Goal: Task Accomplishment & Management: Manage account settings

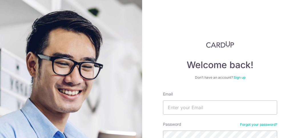
scroll to position [17, 0]
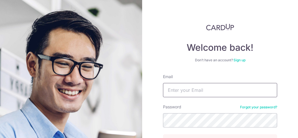
click at [202, 91] on input "Email" at bounding box center [220, 90] width 114 height 14
type input "[EMAIL_ADDRESS][DOMAIN_NAME]"
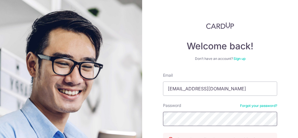
scroll to position [21, 0]
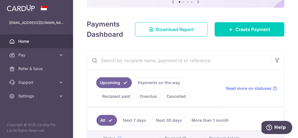
scroll to position [67, 0]
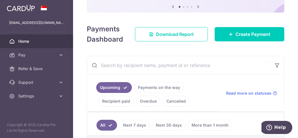
click at [56, 56] on link "Pay" at bounding box center [36, 55] width 73 height 14
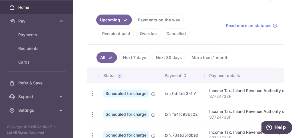
scroll to position [36, 0]
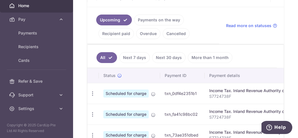
click at [61, 107] on icon at bounding box center [61, 109] width 6 height 6
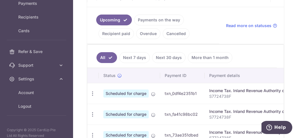
scroll to position [67, 0]
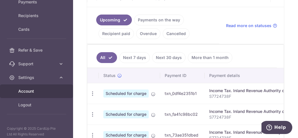
click at [28, 90] on span "Account" at bounding box center [37, 92] width 38 height 6
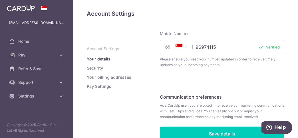
scroll to position [207, 0]
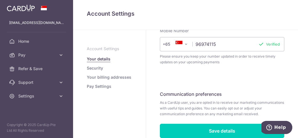
click at [101, 87] on link "Pay Settings" at bounding box center [99, 87] width 25 height 6
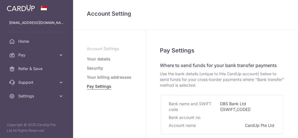
select select
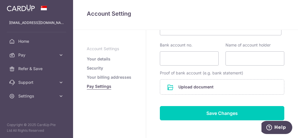
scroll to position [162, 0]
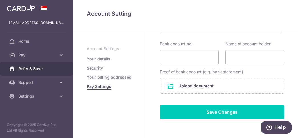
click at [34, 67] on span "Refer & Save" at bounding box center [37, 69] width 38 height 6
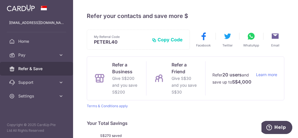
click at [61, 84] on icon at bounding box center [61, 83] width 6 height 6
click at [31, 58] on link "Pay" at bounding box center [36, 55] width 73 height 14
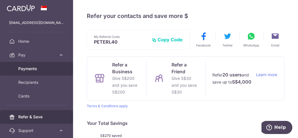
click at [32, 68] on span "Payments" at bounding box center [37, 69] width 38 height 6
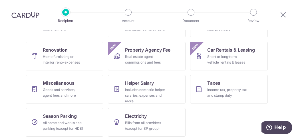
scroll to position [117, 0]
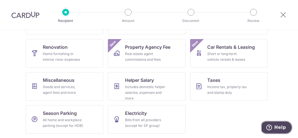
click at [274, 126] on span "Help" at bounding box center [270, 128] width 8 height 6
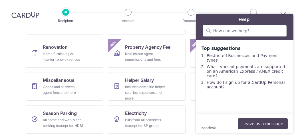
click at [248, 39] on header "Help" at bounding box center [245, 27] width 98 height 27
click at [250, 34] on div at bounding box center [245, 30] width 84 height 11
type input "history payment"
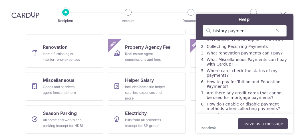
scroll to position [18, 0]
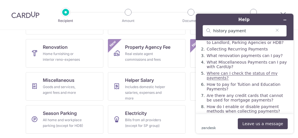
click at [233, 78] on link "Where can I check the status of my payments?" at bounding box center [242, 75] width 71 height 9
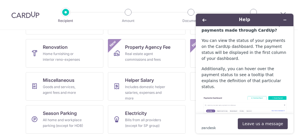
scroll to position [45, 0]
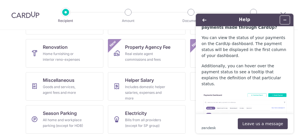
click at [287, 20] on button "Minimise widget" at bounding box center [284, 20] width 9 height 8
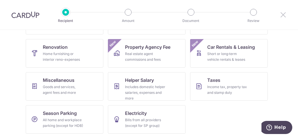
click at [282, 14] on icon at bounding box center [283, 14] width 7 height 7
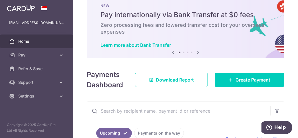
scroll to position [18, 0]
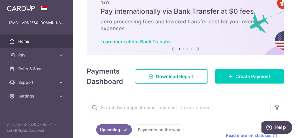
click at [176, 75] on span "Download Report" at bounding box center [175, 76] width 38 height 7
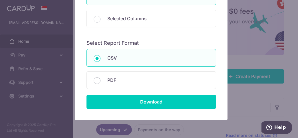
scroll to position [93, 0]
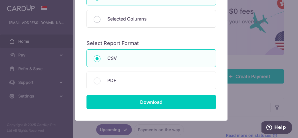
drag, startPoint x: 173, startPoint y: 78, endPoint x: 168, endPoint y: 83, distance: 7.7
click at [173, 78] on p "PDF" at bounding box center [158, 80] width 102 height 7
click at [101, 78] on input "PDF" at bounding box center [97, 81] width 7 height 7
radio input "false"
radio input "true"
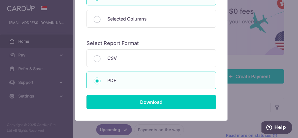
click at [147, 96] on input "Download" at bounding box center [152, 102] width 130 height 14
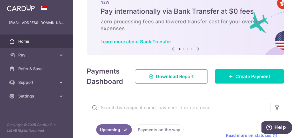
click at [168, 76] on span "Download Report" at bounding box center [175, 76] width 38 height 7
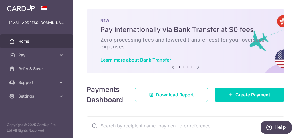
scroll to position [0, 0]
